Goal: Task Accomplishment & Management: Manage account settings

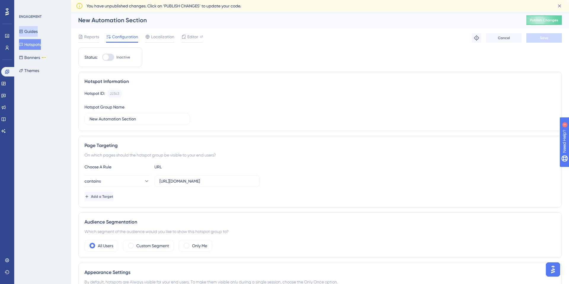
click at [38, 30] on button "Guides" at bounding box center [28, 31] width 19 height 11
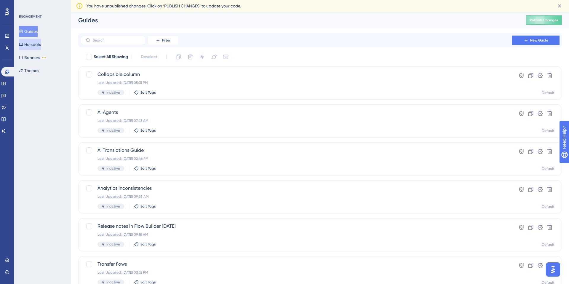
click at [35, 48] on button "Hotspots" at bounding box center [30, 44] width 22 height 11
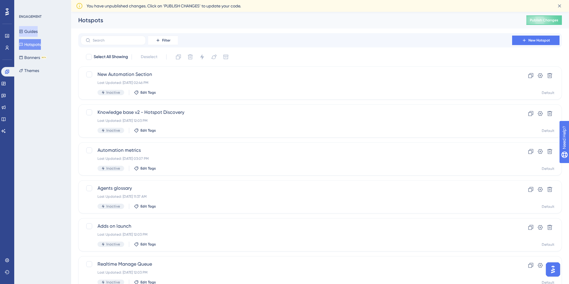
click at [38, 31] on button "Guides" at bounding box center [28, 31] width 19 height 11
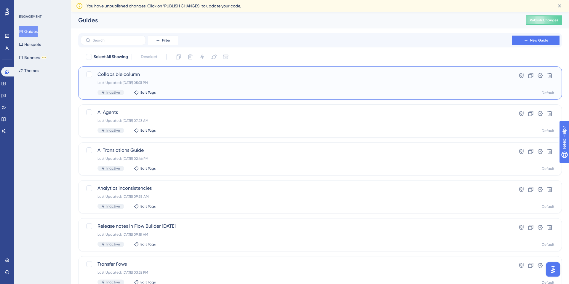
click at [120, 75] on span "Collapsible column" at bounding box center [295, 74] width 397 height 7
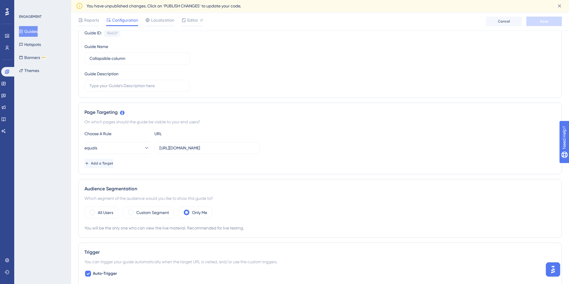
scroll to position [57, 0]
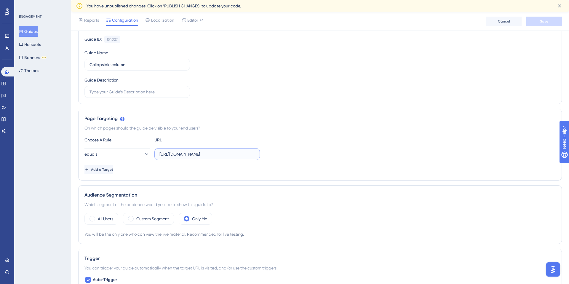
click at [234, 154] on input "[URL][DOMAIN_NAME]" at bounding box center [206, 154] width 95 height 7
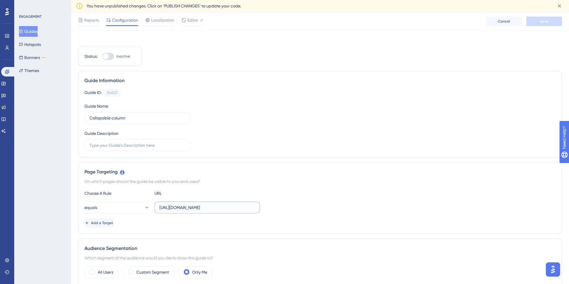
scroll to position [0, 0]
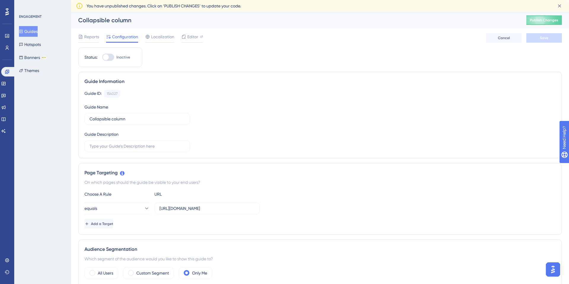
click at [38, 36] on button "Guides" at bounding box center [28, 31] width 19 height 11
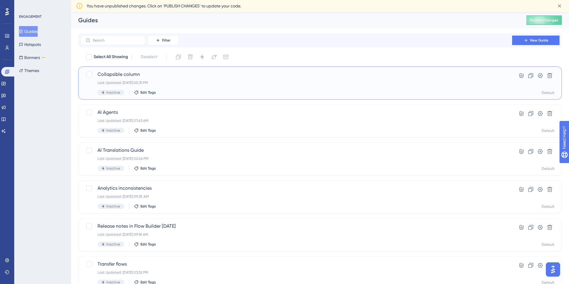
click at [160, 75] on span "Collapsible column" at bounding box center [295, 74] width 397 height 7
drag, startPoint x: 150, startPoint y: 73, endPoint x: 99, endPoint y: 73, distance: 51.2
click at [99, 73] on span "Collapsible column" at bounding box center [295, 74] width 397 height 7
click at [549, 78] on icon at bounding box center [549, 75] width 5 height 5
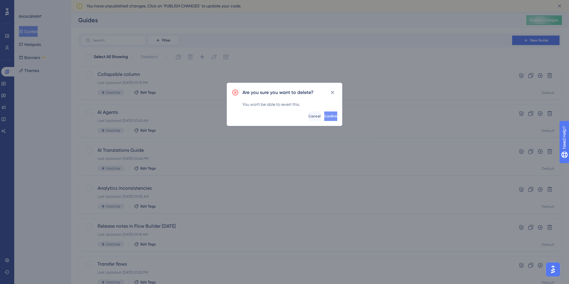
click at [324, 114] on span "Confirm" at bounding box center [330, 116] width 13 height 5
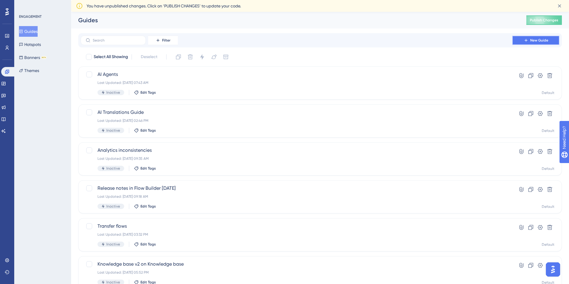
click at [531, 39] on span "New Guide" at bounding box center [539, 40] width 18 height 5
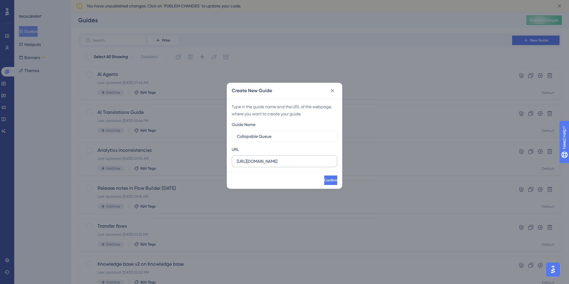
type input "Collapsible Queue"
click at [272, 162] on input "https://app.hubtype.com" at bounding box center [284, 161] width 95 height 7
drag, startPoint x: 289, startPoint y: 162, endPoint x: 211, endPoint y: 162, distance: 78.5
click at [211, 162] on div "Create New Guide Type in the guide name and the URL of the webpage, where you w…" at bounding box center [284, 142] width 569 height 284
paste input "/desk/inbox"
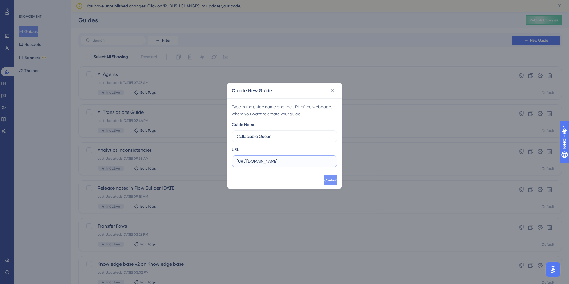
type input "https://app.hubtype.com/desk/inbox"
click at [323, 181] on span "Confirm" at bounding box center [329, 180] width 13 height 5
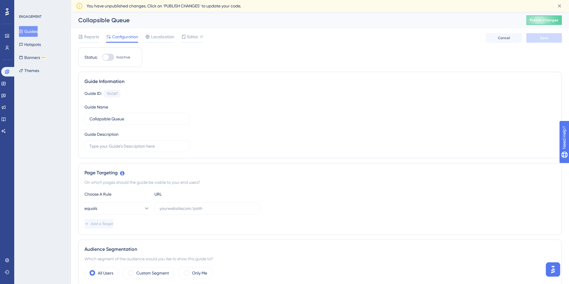
click at [38, 34] on button "Guides" at bounding box center [28, 31] width 19 height 11
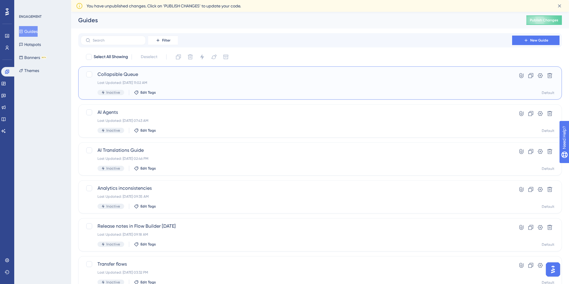
click at [120, 73] on span "Collapsible Queue" at bounding box center [295, 74] width 397 height 7
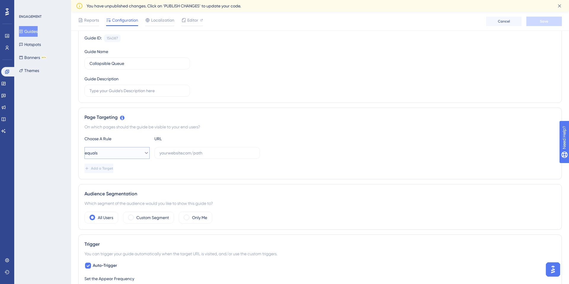
click at [108, 152] on button "equals" at bounding box center [116, 153] width 65 height 12
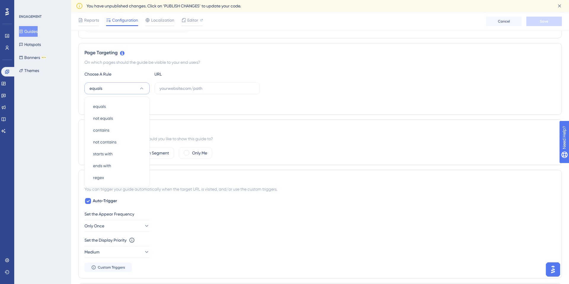
click at [195, 97] on div "Choose A Rule URL equals equals equals not equals not equals contains contains …" at bounding box center [319, 89] width 471 height 38
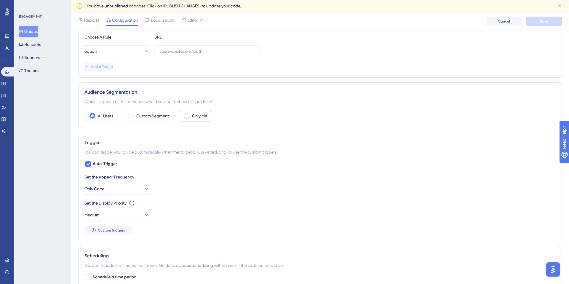
scroll to position [165, 0]
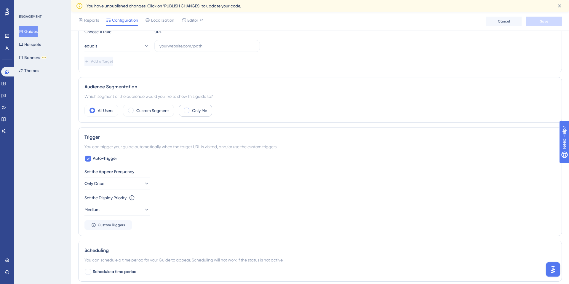
click at [187, 110] on span at bounding box center [187, 111] width 6 height 6
click at [191, 108] on input "radio" at bounding box center [191, 108] width 0 height 0
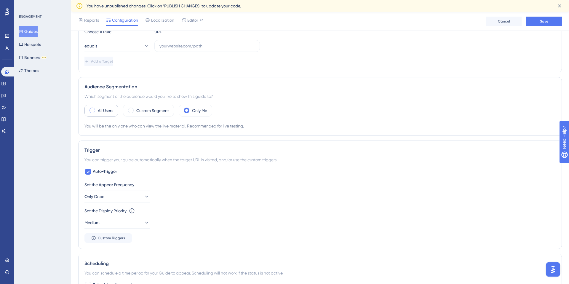
click at [100, 110] on label "All Users" at bounding box center [105, 110] width 15 height 7
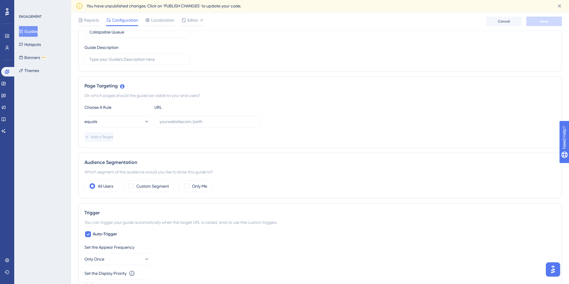
scroll to position [86, 0]
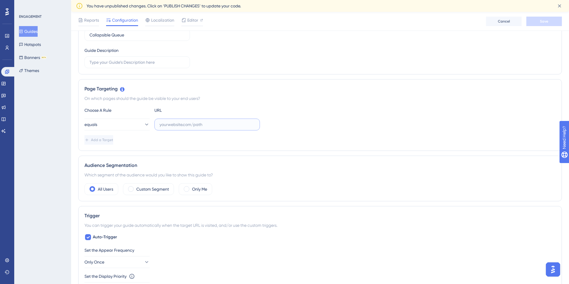
click at [184, 127] on input "text" at bounding box center [206, 124] width 95 height 7
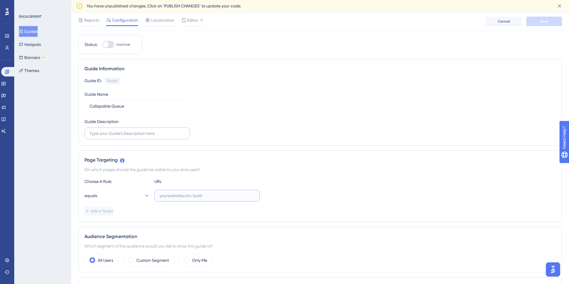
scroll to position [19, 0]
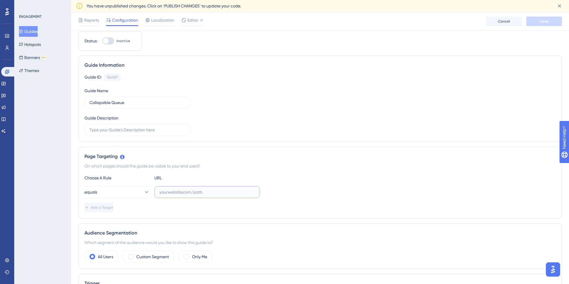
click at [173, 190] on input "text" at bounding box center [206, 192] width 95 height 7
click at [171, 193] on input "text" at bounding box center [206, 192] width 95 height 7
paste input "https://app.hubtype.com/desk/inbox"
type input "https://app.hubtype.com/desk/inbox"
click at [27, 33] on button "Guides" at bounding box center [28, 31] width 19 height 11
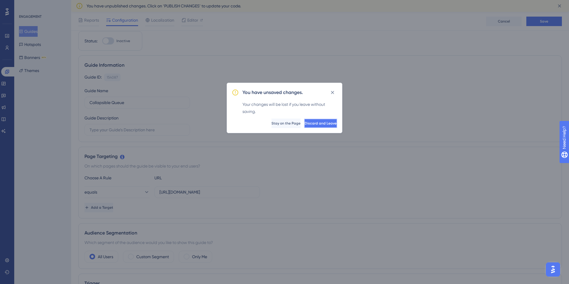
click at [304, 123] on span "Discard and Leave" at bounding box center [320, 123] width 32 height 5
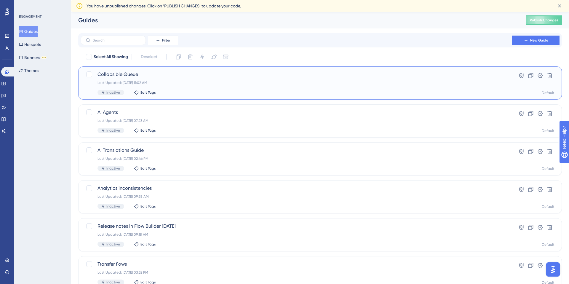
click at [257, 82] on div "Last Updated: Oct 14 2025, 11:02 AM" at bounding box center [295, 82] width 397 height 5
click at [88, 75] on div at bounding box center [89, 74] width 6 height 6
click at [88, 75] on icon at bounding box center [89, 74] width 3 height 2
checkbox input "false"
click at [551, 75] on icon at bounding box center [549, 76] width 6 height 6
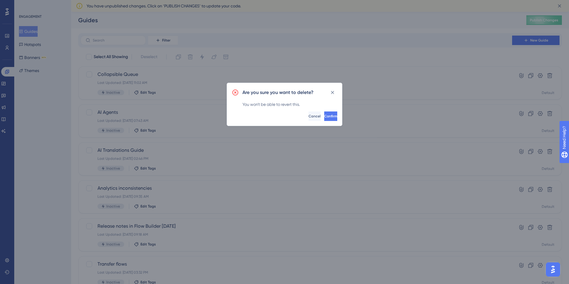
click at [320, 123] on div "Are you sure you want to delete? You won't be able to revert this. Confirm Canc…" at bounding box center [285, 104] width 116 height 43
click at [323, 116] on span "Confirm" at bounding box center [329, 116] width 13 height 5
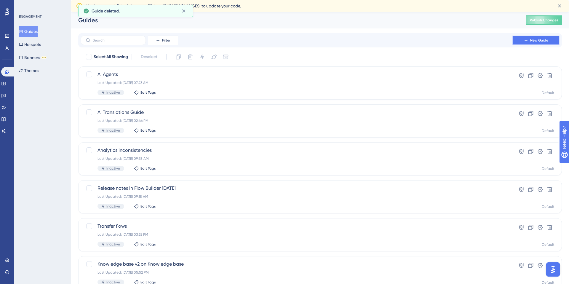
click at [535, 39] on span "New Guide" at bounding box center [539, 40] width 18 height 5
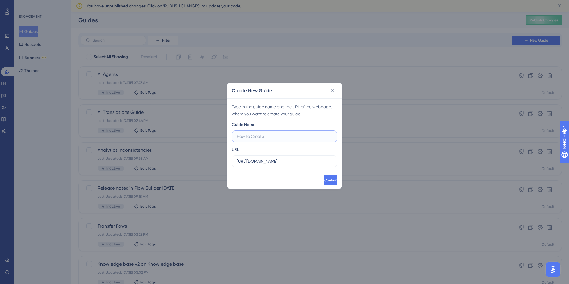
click at [260, 137] on input "text" at bounding box center [284, 136] width 95 height 7
type input "Collapsible Queues Section"
drag, startPoint x: 269, startPoint y: 163, endPoint x: 224, endPoint y: 163, distance: 45.3
click at [224, 163] on div "Create New Guide Type in the guide name and the URL of the webpage, where you w…" at bounding box center [284, 142] width 569 height 284
paste input "/desk/inbox"
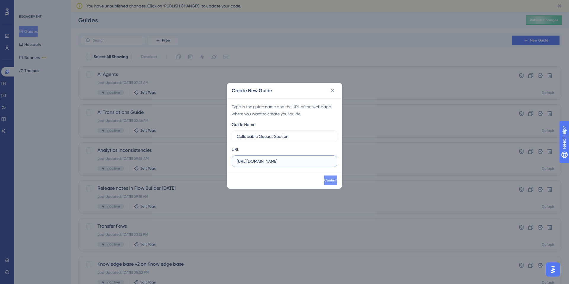
type input "https://app.hubtype.com/desk/inbox"
click at [323, 182] on span "Confirm" at bounding box center [329, 180] width 13 height 5
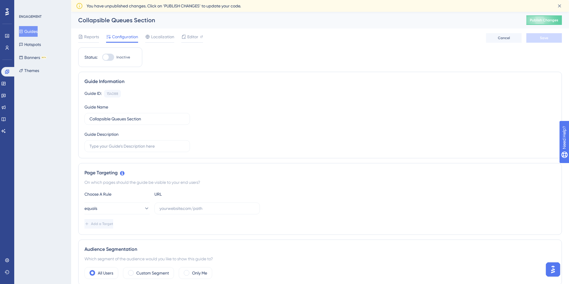
click at [37, 36] on button "Guides" at bounding box center [28, 31] width 19 height 11
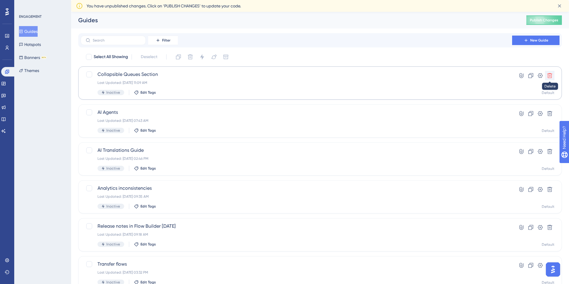
click at [548, 76] on icon at bounding box center [549, 76] width 6 height 6
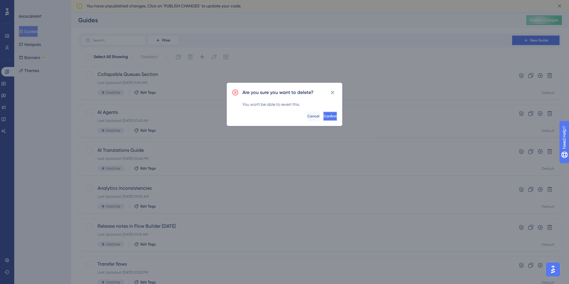
click at [323, 118] on span "Confirm" at bounding box center [329, 116] width 13 height 5
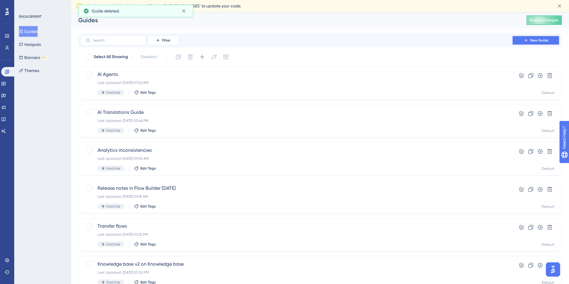
click at [519, 41] on button "New Guide" at bounding box center [535, 40] width 47 height 9
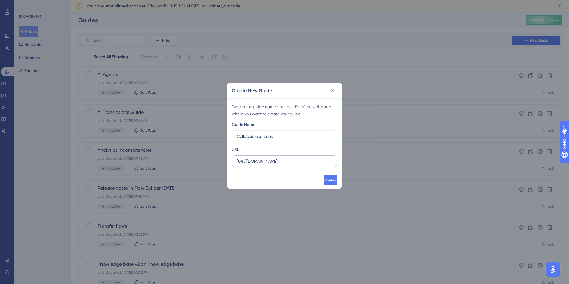
type input "Collapsible queues"
drag, startPoint x: 295, startPoint y: 164, endPoint x: 188, endPoint y: 161, distance: 107.3
click at [188, 161] on div "Create New Guide Type in the guide name and the URL of the webpage, where you w…" at bounding box center [284, 142] width 569 height 284
paste input "/desk/inbox"
type input "https://app.hubtype.com/desk/inbox"
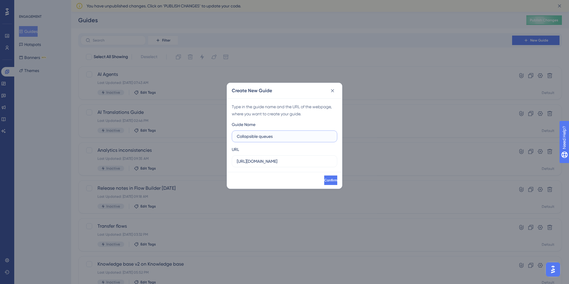
click at [275, 136] on input "Collapsible queues" at bounding box center [284, 136] width 95 height 7
type input "Collapsible queues section"
click at [323, 179] on span "Confirm" at bounding box center [329, 180] width 13 height 5
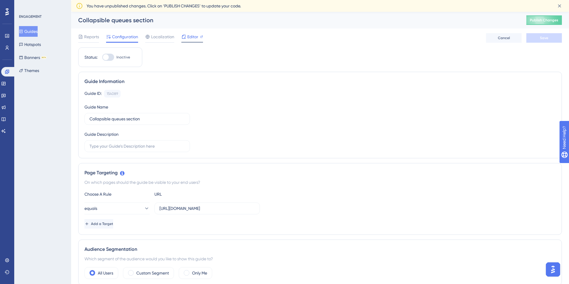
click at [189, 36] on span "Editor" at bounding box center [192, 36] width 11 height 7
click at [191, 36] on span "Editor" at bounding box center [192, 36] width 11 height 7
click at [189, 37] on span "Editor" at bounding box center [192, 36] width 11 height 7
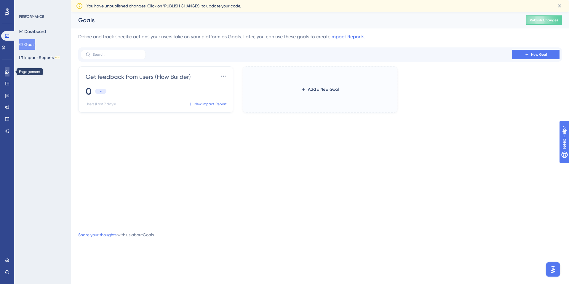
click at [6, 71] on icon at bounding box center [7, 71] width 5 height 5
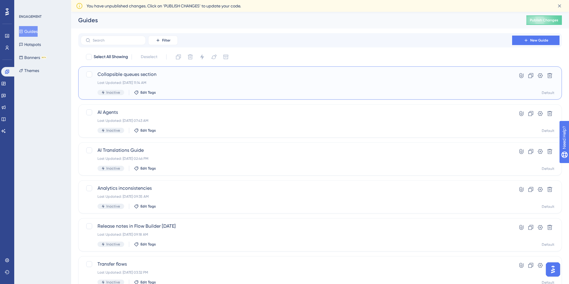
click at [123, 76] on span "Collapsible queues section" at bounding box center [295, 74] width 397 height 7
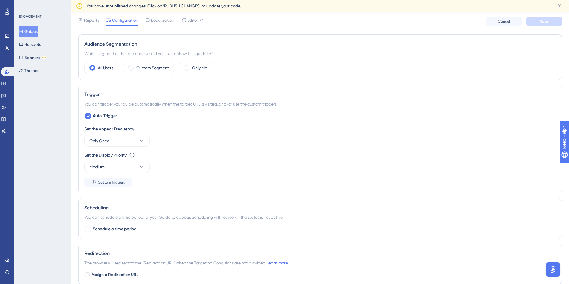
scroll to position [251, 0]
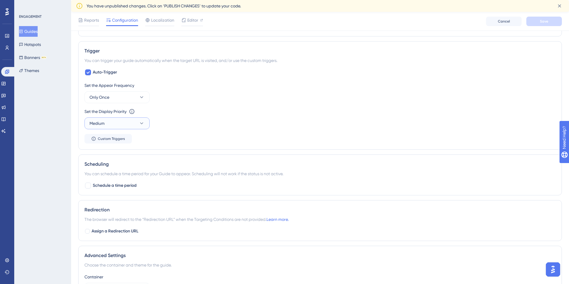
click at [136, 122] on button "Medium" at bounding box center [116, 123] width 65 height 12
click at [101, 139] on div "Low Low" at bounding box center [117, 141] width 48 height 12
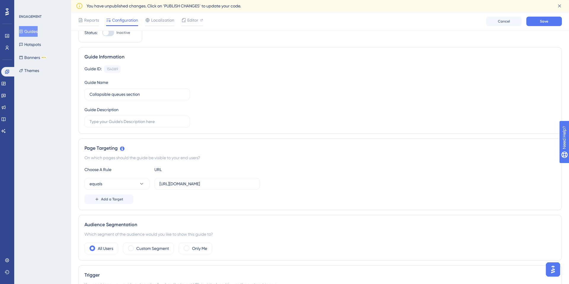
scroll to position [2, 0]
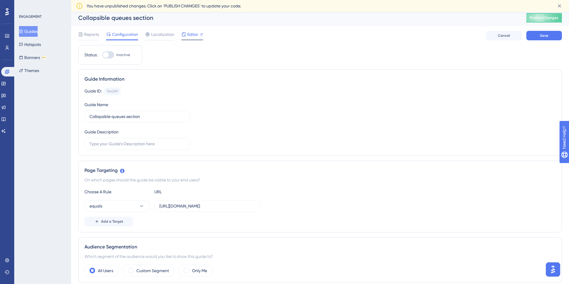
click at [197, 35] on span "Editor" at bounding box center [192, 34] width 11 height 7
click at [34, 43] on button "Hotspots" at bounding box center [30, 44] width 22 height 11
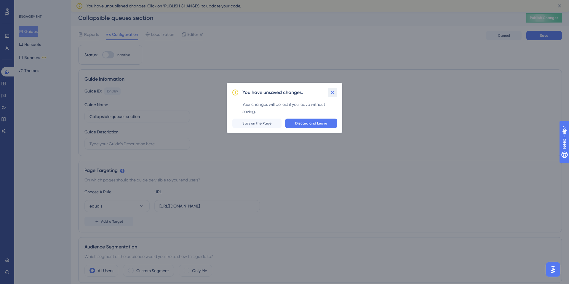
click at [332, 92] on icon at bounding box center [332, 92] width 3 height 3
click at [306, 122] on span "Discard and Leave" at bounding box center [311, 123] width 32 height 5
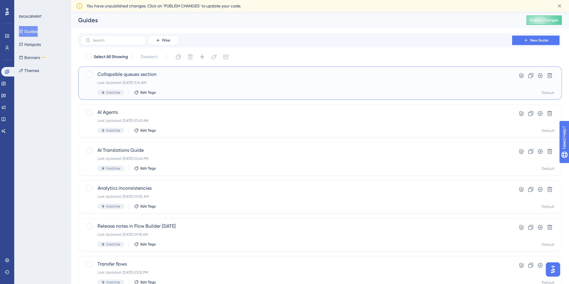
click at [129, 75] on span "Collapsible queues section" at bounding box center [295, 74] width 397 height 7
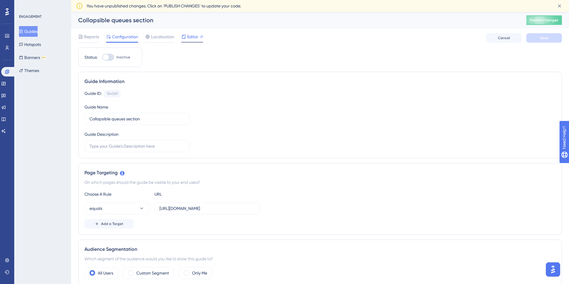
click at [197, 35] on span "Editor" at bounding box center [192, 36] width 11 height 7
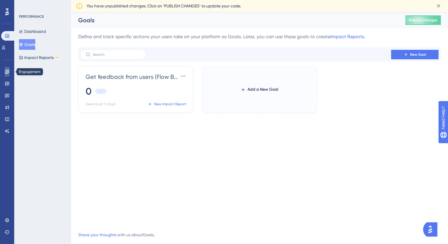
click at [9, 75] on link at bounding box center [7, 71] width 5 height 9
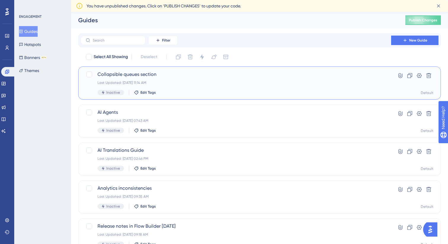
click at [106, 74] on span "Collapsible queues section" at bounding box center [235, 74] width 277 height 7
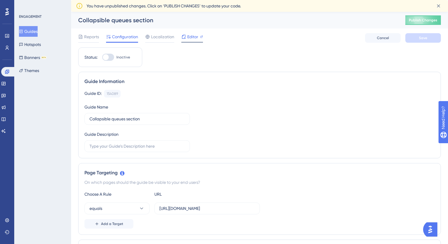
click at [191, 36] on span "Editor" at bounding box center [192, 36] width 11 height 7
click at [193, 37] on span "Editor" at bounding box center [192, 36] width 11 height 7
click at [192, 36] on span "Editor" at bounding box center [192, 36] width 11 height 7
